Goal: Information Seeking & Learning: Learn about a topic

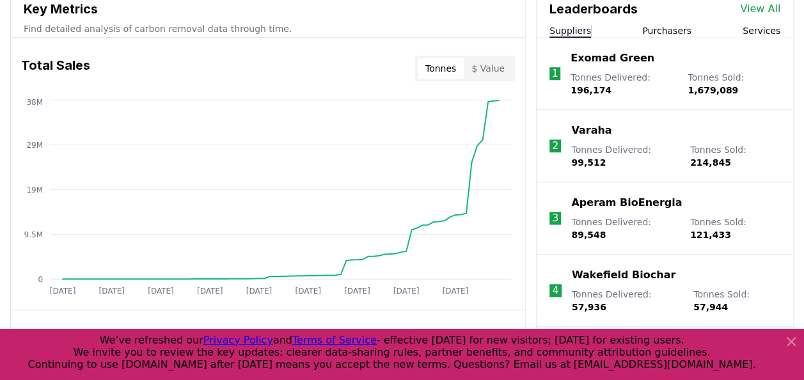
scroll to position [512, 0]
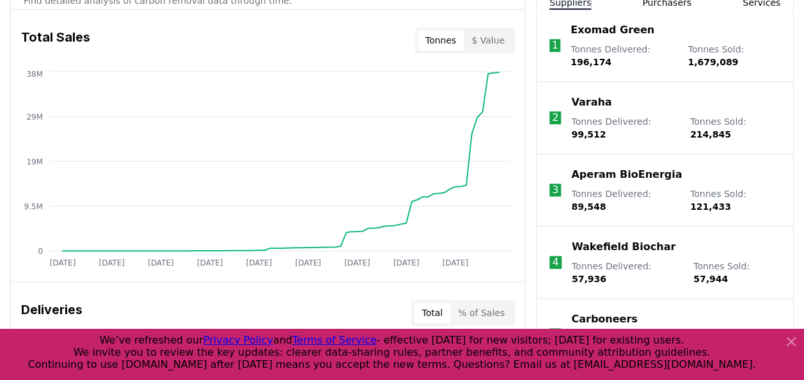
click at [597, 167] on p "Aperam BioEnergia" at bounding box center [626, 174] width 111 height 15
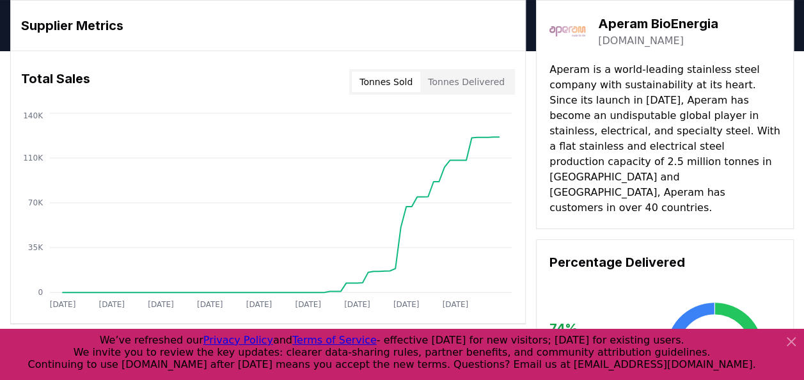
scroll to position [64, 0]
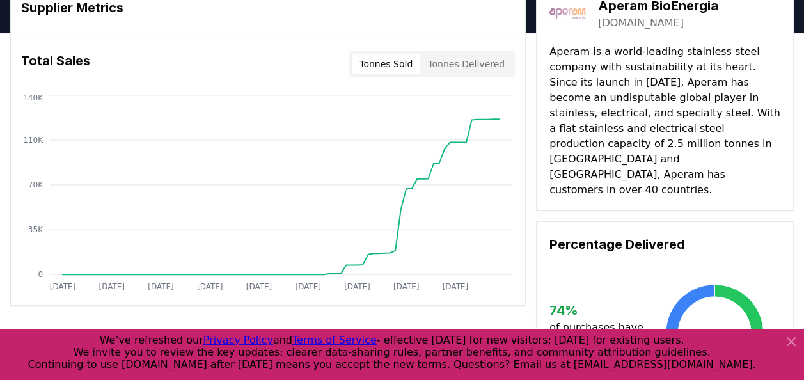
click at [792, 341] on icon at bounding box center [791, 342] width 8 height 8
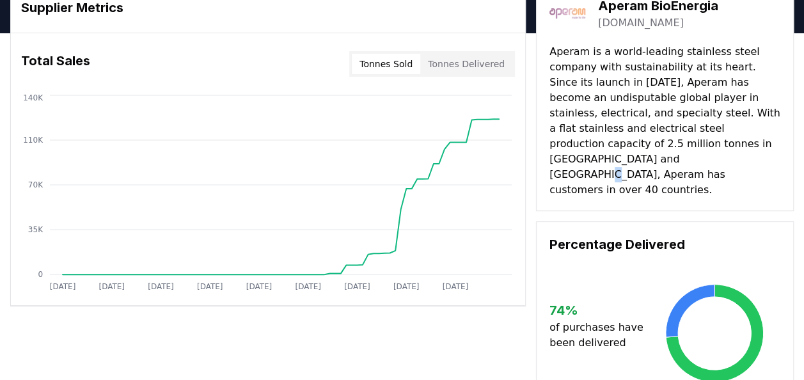
click at [571, 154] on p "Aperam is a world-leading stainless steel company with sustainability at its he…" at bounding box center [664, 121] width 231 height 154
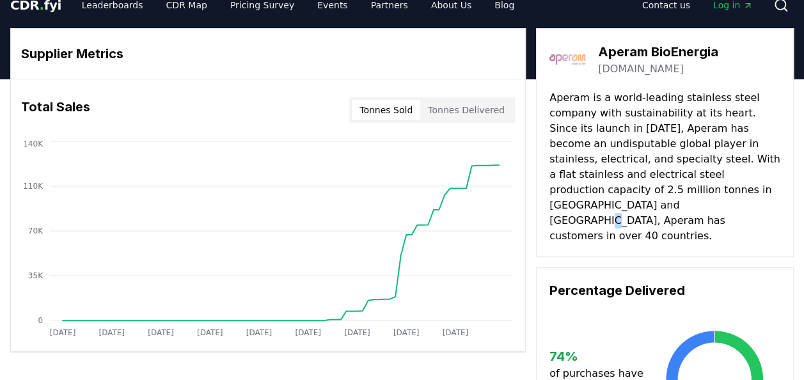
scroll to position [0, 0]
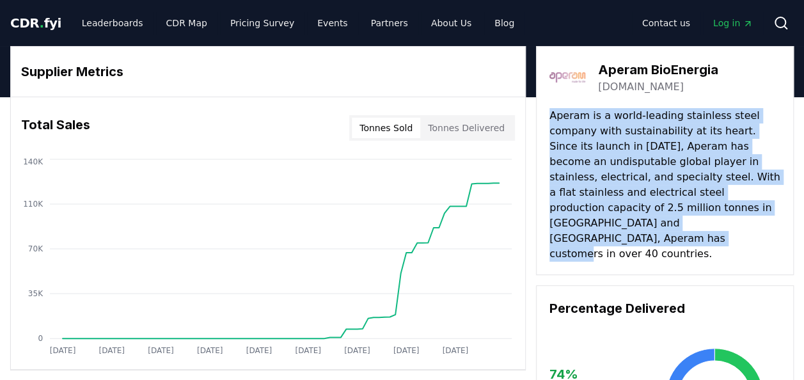
drag, startPoint x: 695, startPoint y: 226, endPoint x: 548, endPoint y: 112, distance: 186.9
click at [548, 112] on div "Aperam BioEnergia [DOMAIN_NAME] Aperam is a world-leading stainless steel compa…" at bounding box center [665, 160] width 258 height 229
drag, startPoint x: 548, startPoint y: 112, endPoint x: 566, endPoint y: 136, distance: 30.6
click at [565, 136] on p "Aperam is a world-leading stainless steel company with sustainability at its he…" at bounding box center [664, 185] width 231 height 154
click at [748, 223] on p "Aperam is a world-leading stainless steel company with sustainability at its he…" at bounding box center [664, 185] width 231 height 154
